Goal: Task Accomplishment & Management: Use online tool/utility

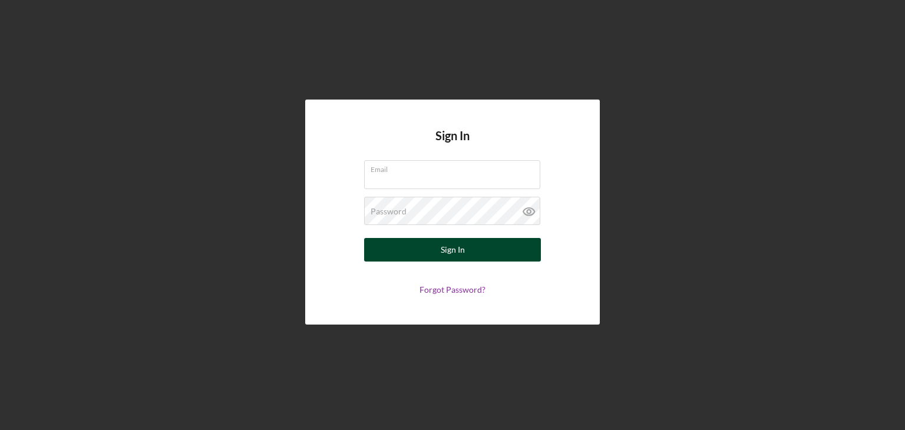
type input "[EMAIL_ADDRESS][DOMAIN_NAME]"
click at [459, 253] on div "Sign In" at bounding box center [453, 250] width 24 height 24
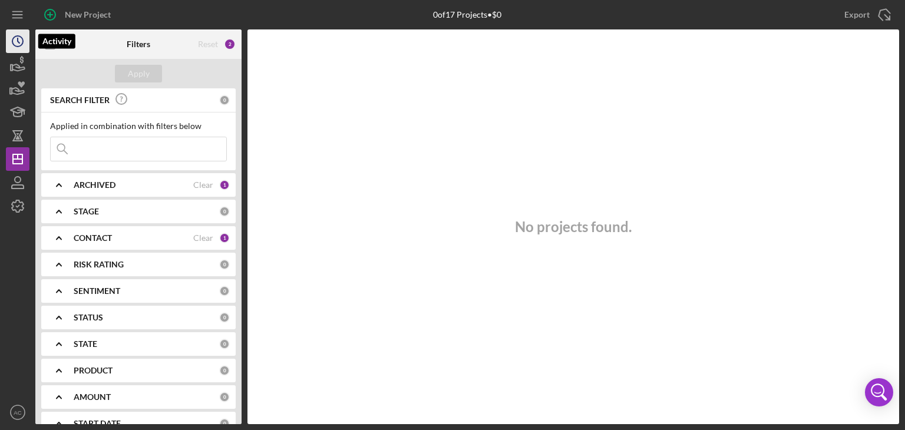
click at [19, 37] on icon "Icon/History" at bounding box center [17, 41] width 29 height 29
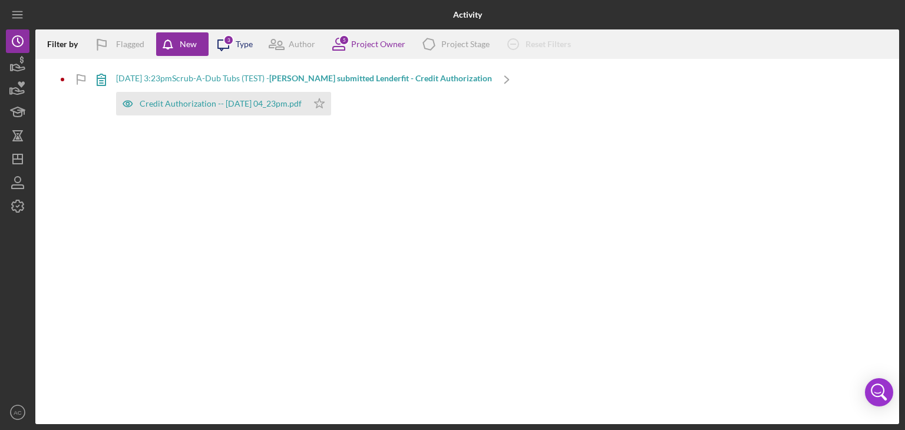
click at [222, 52] on icon "Icon/Message" at bounding box center [223, 43] width 29 height 29
click at [414, 169] on div "Filter by Flagged New Icon/Message 3 Type Author 5 Project Owner Icon/Product P…" at bounding box center [467, 226] width 864 height 395
click at [19, 67] on icon "button" at bounding box center [18, 67] width 12 height 6
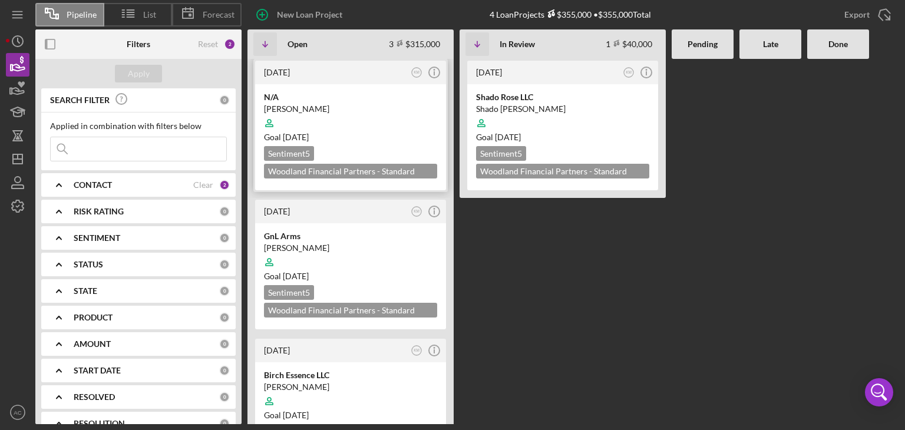
click at [365, 147] on div "Sentiment 5 Woodland Financial Partners - Standard Business Loan $25,000" at bounding box center [350, 162] width 173 height 32
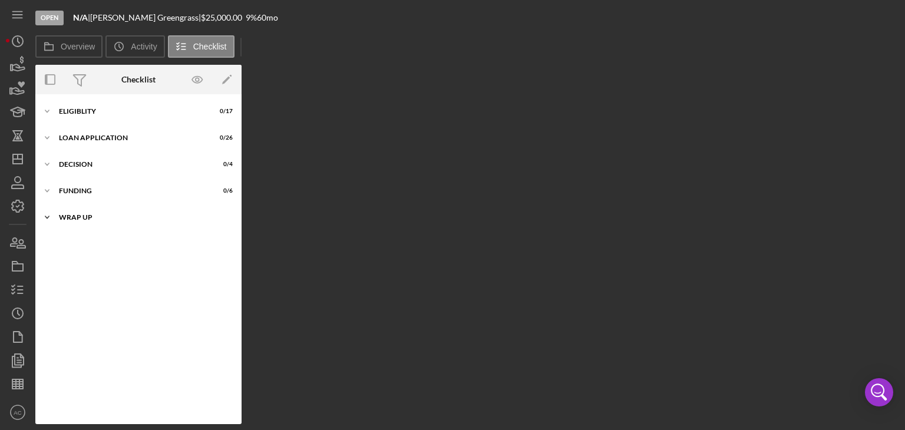
click at [160, 215] on div "Wrap up" at bounding box center [143, 217] width 168 height 7
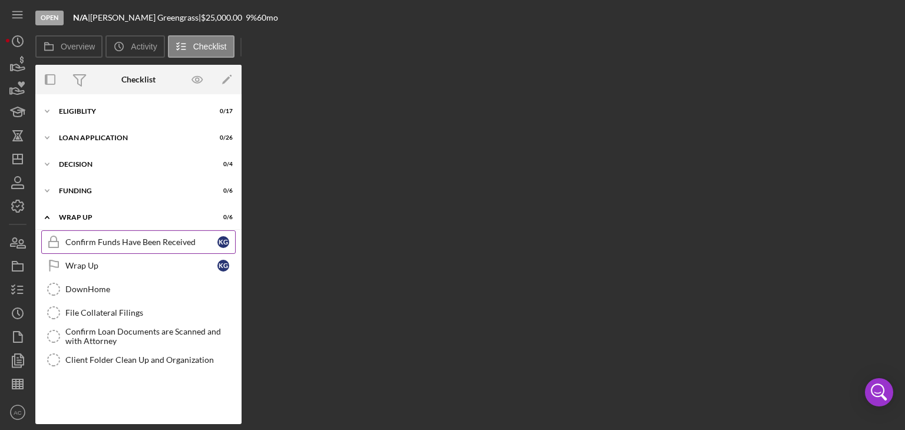
click at [199, 244] on div "Confirm Funds Have Been Received" at bounding box center [141, 241] width 152 height 9
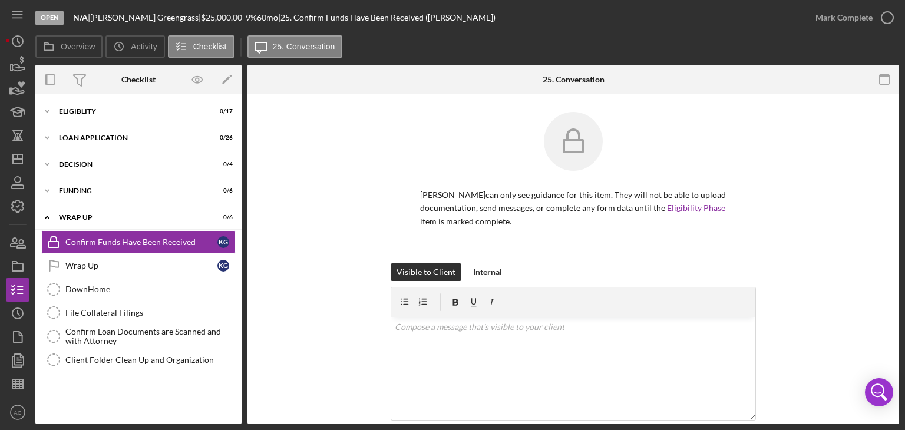
scroll to position [127, 0]
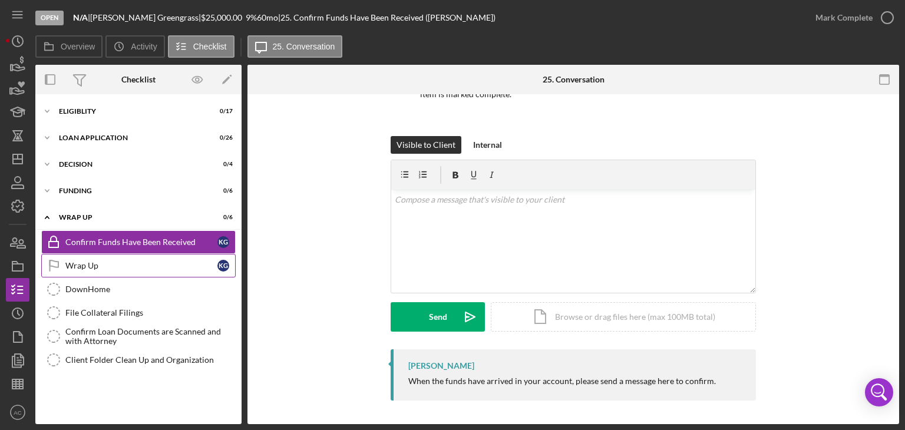
click at [170, 264] on div "Wrap Up" at bounding box center [141, 265] width 152 height 9
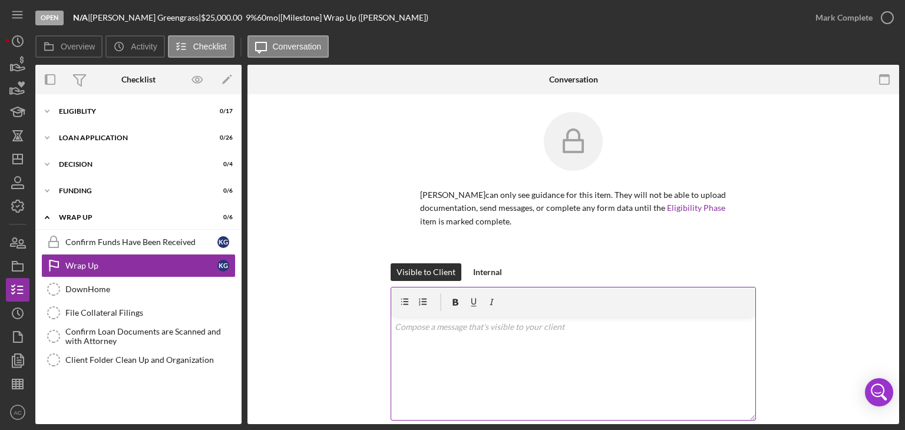
scroll to position [174, 0]
